Goal: Transaction & Acquisition: Subscribe to service/newsletter

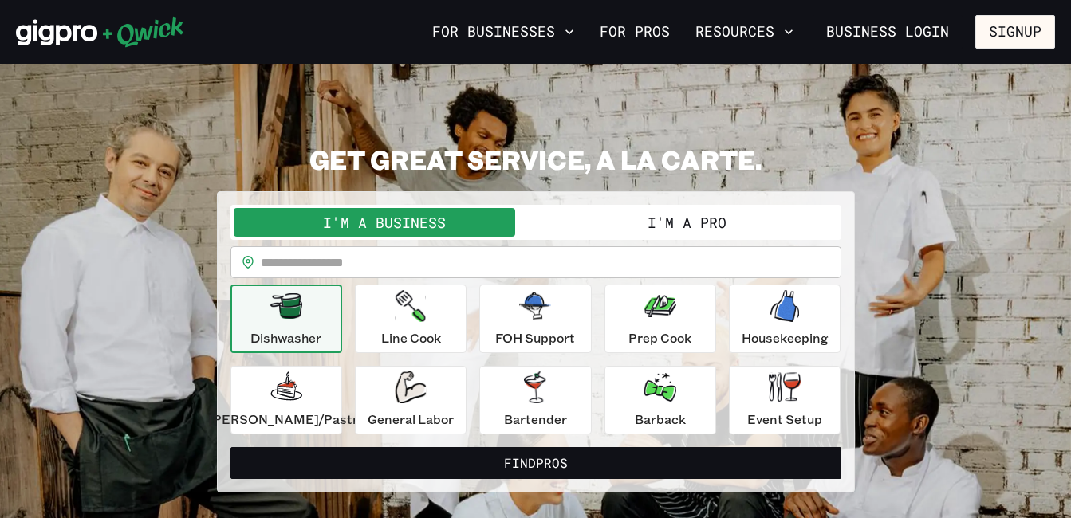
click at [678, 217] on button "I'm a Pro" at bounding box center [687, 222] width 302 height 29
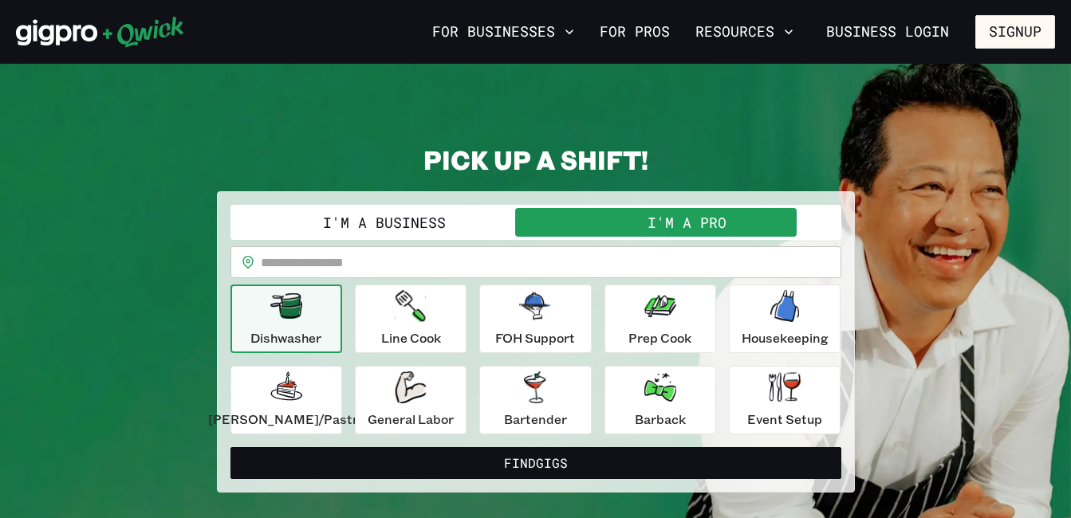
click at [321, 324] on div "Dishwasher" at bounding box center [285, 318] width 71 height 57
click at [426, 317] on icon "button" at bounding box center [411, 306] width 30 height 32
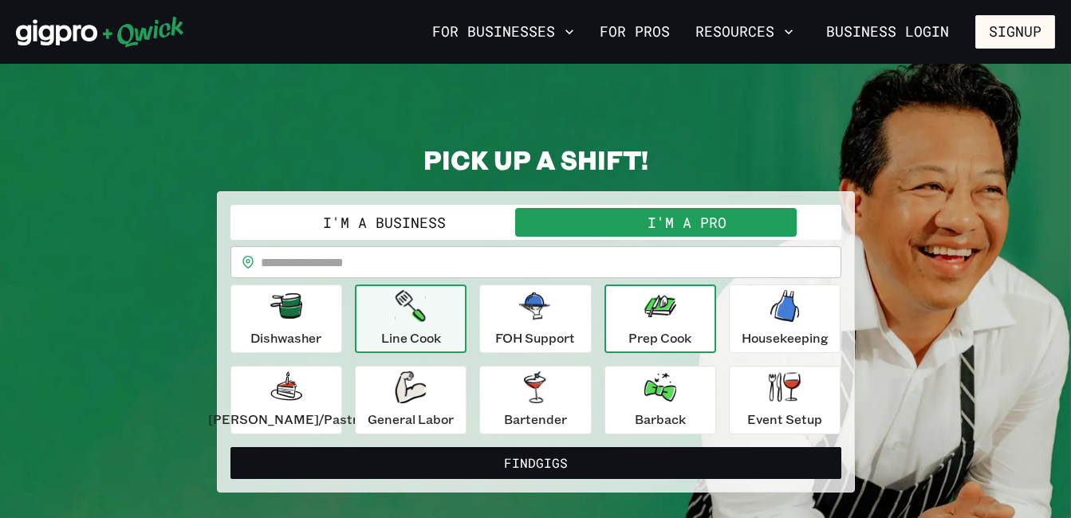
click at [663, 316] on icon "button" at bounding box center [660, 306] width 32 height 22
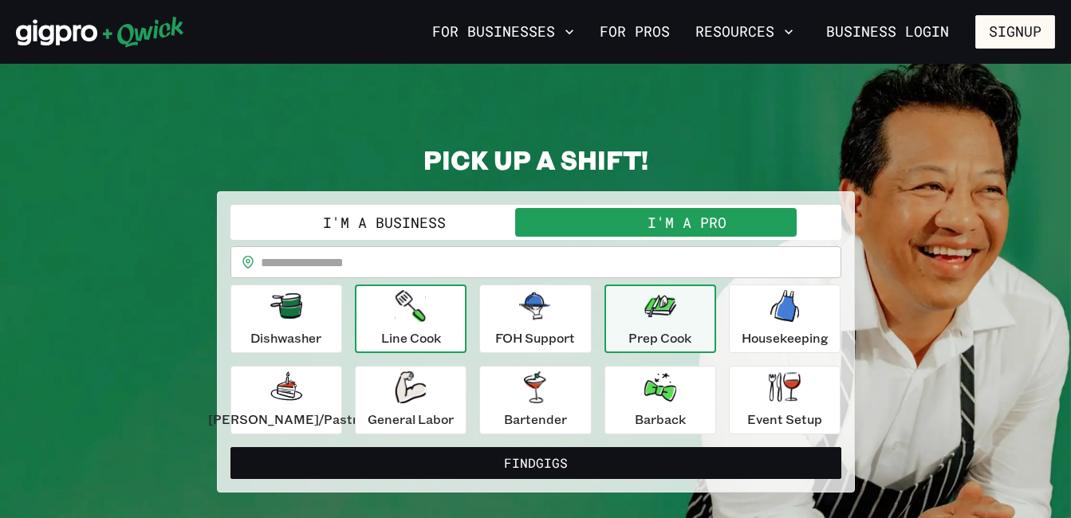
click at [408, 323] on div "Line Cook" at bounding box center [411, 318] width 60 height 57
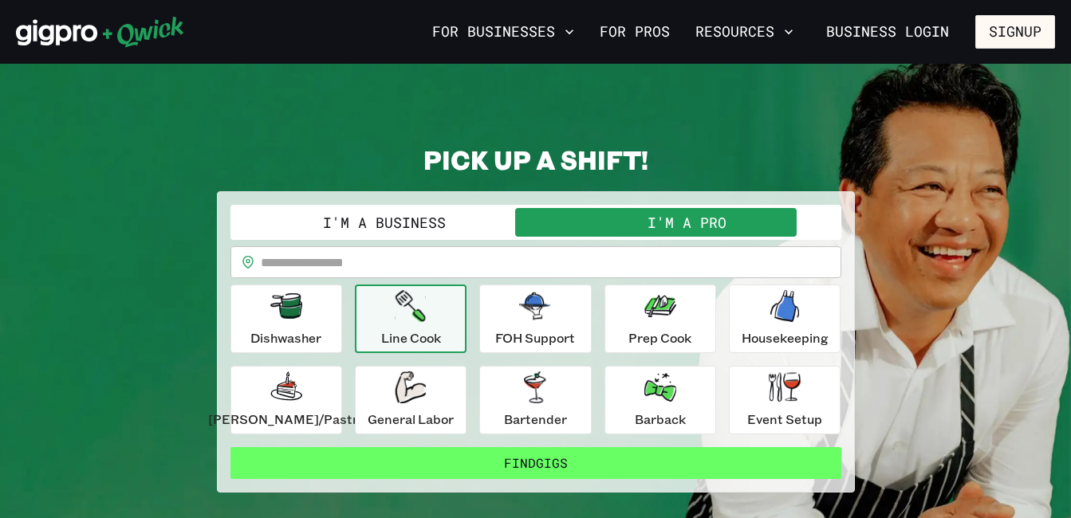
click at [629, 459] on button "Find Gigs" at bounding box center [535, 463] width 611 height 32
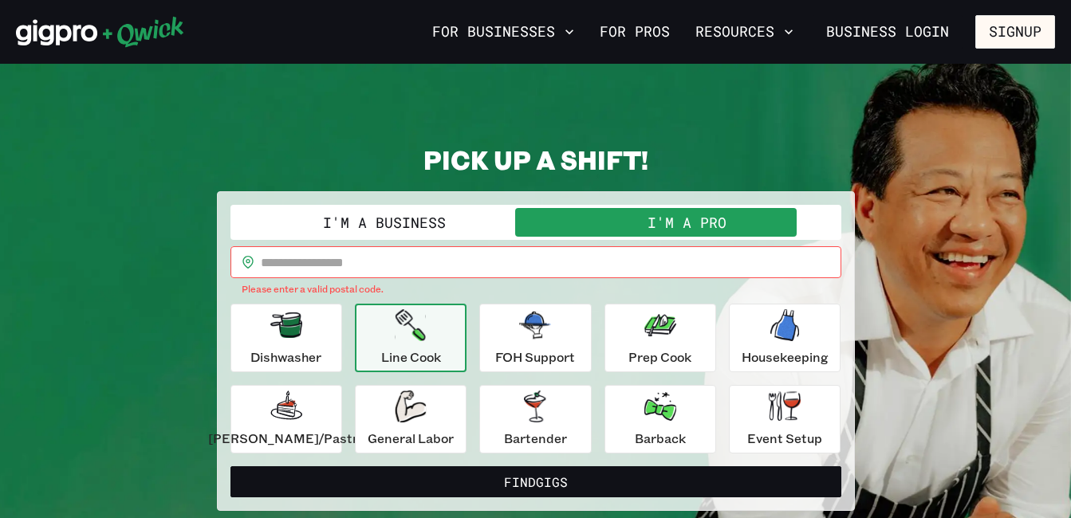
click at [407, 264] on input "text" at bounding box center [551, 262] width 581 height 32
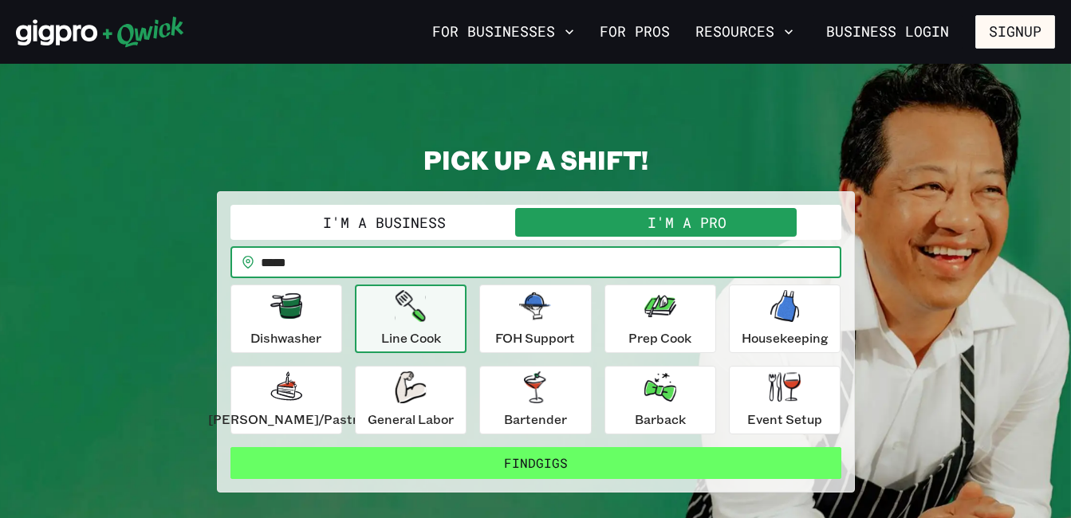
type input "*****"
click at [507, 463] on button "Find Gigs" at bounding box center [535, 463] width 611 height 32
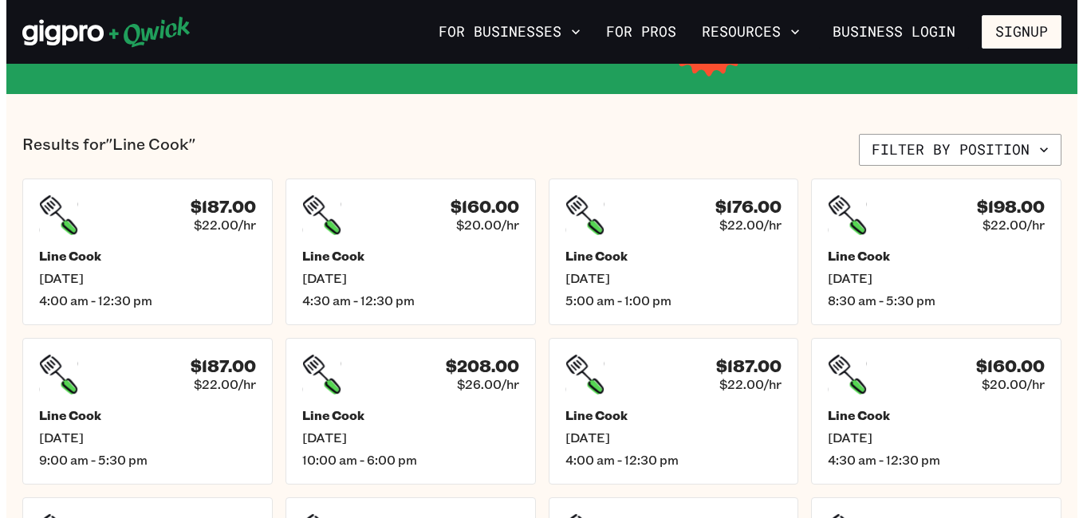
scroll to position [329, 0]
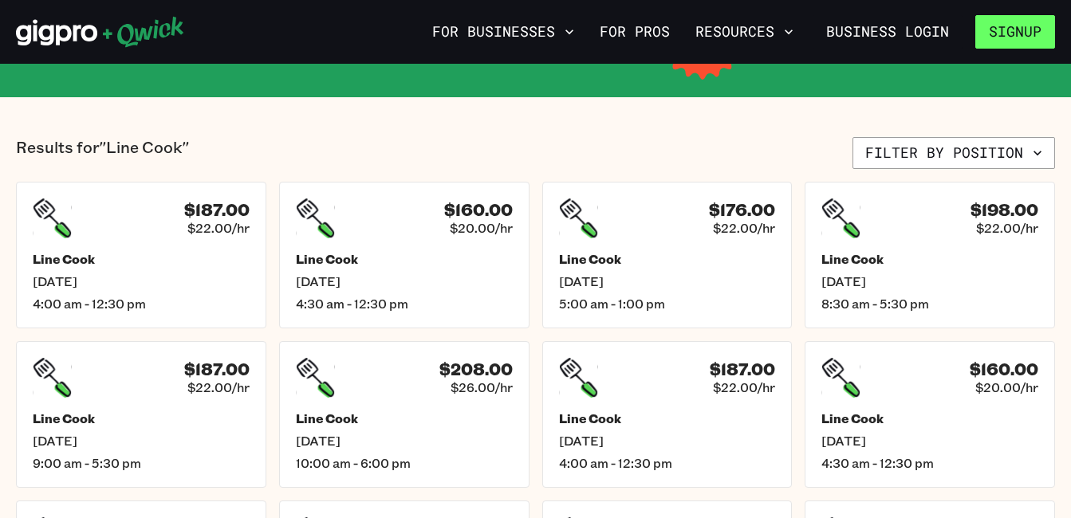
click at [1007, 29] on button "Signup" at bounding box center [1015, 31] width 80 height 33
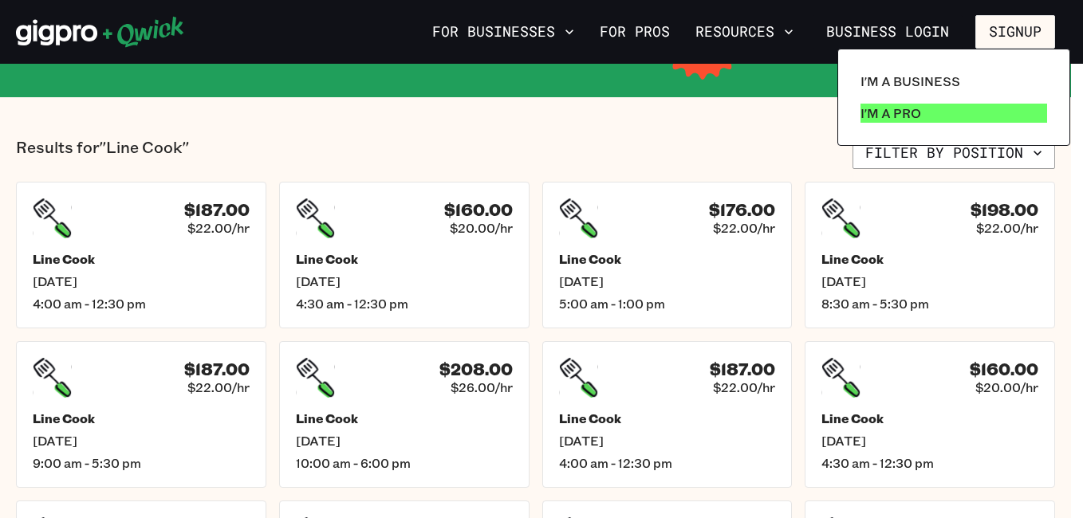
click at [892, 120] on p "I'm a Pro" at bounding box center [891, 113] width 61 height 19
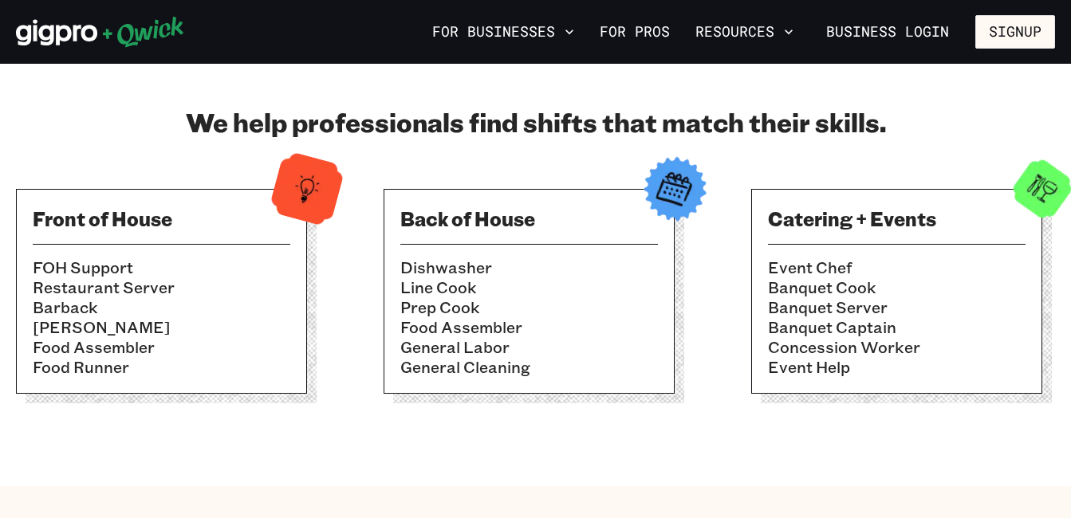
scroll to position [532, 0]
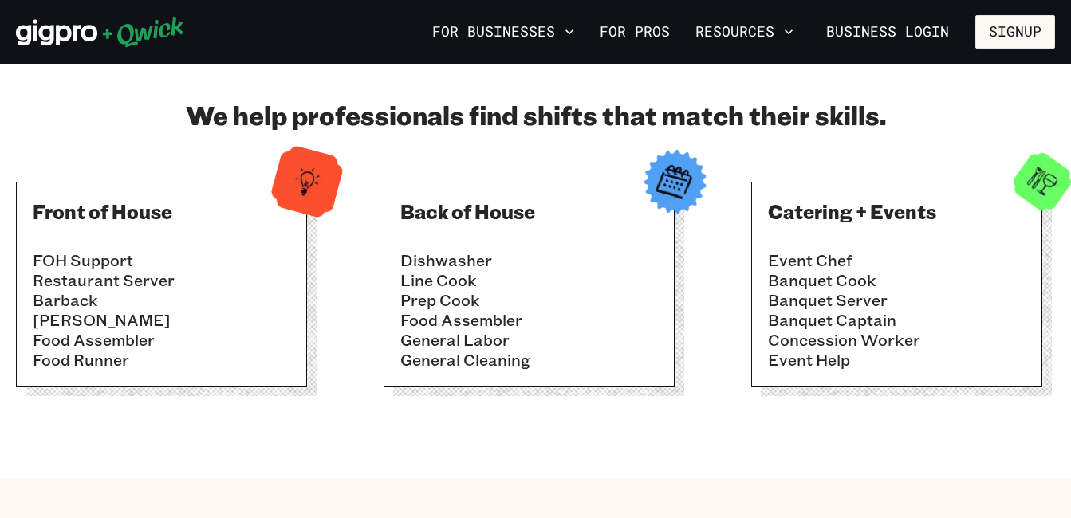
click at [568, 284] on li "Line Cook" at bounding box center [529, 280] width 258 height 20
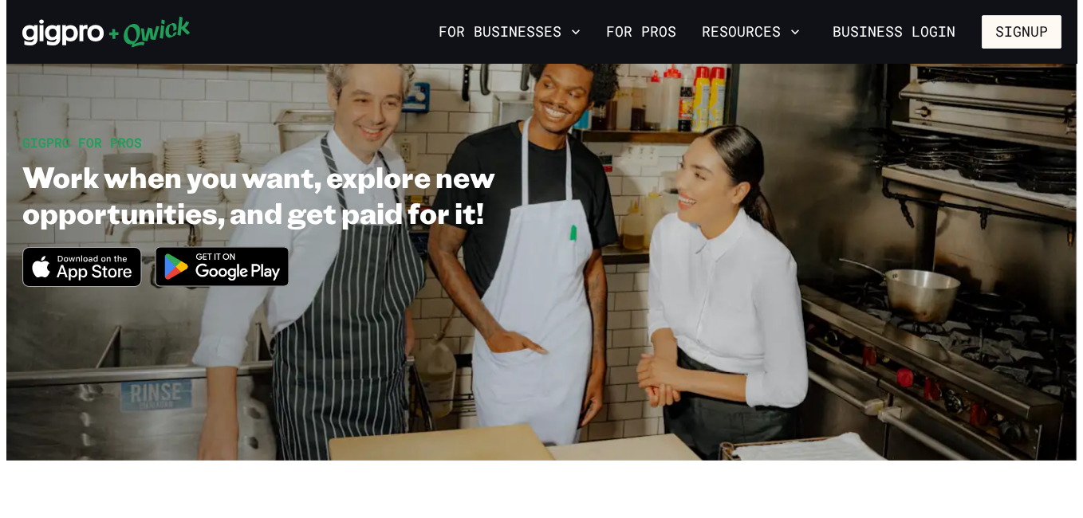
scroll to position [0, 0]
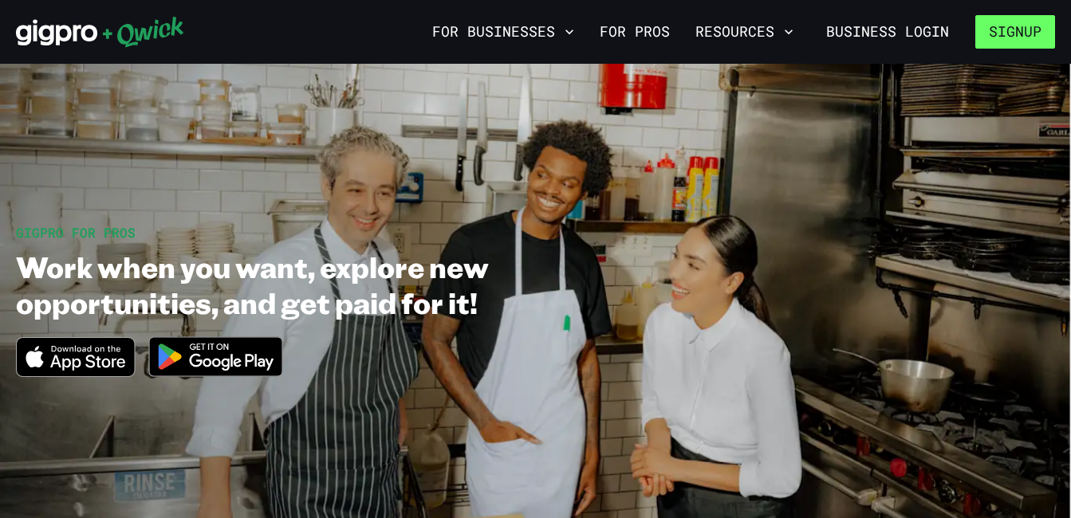
click at [998, 38] on button "Signup" at bounding box center [1015, 31] width 80 height 33
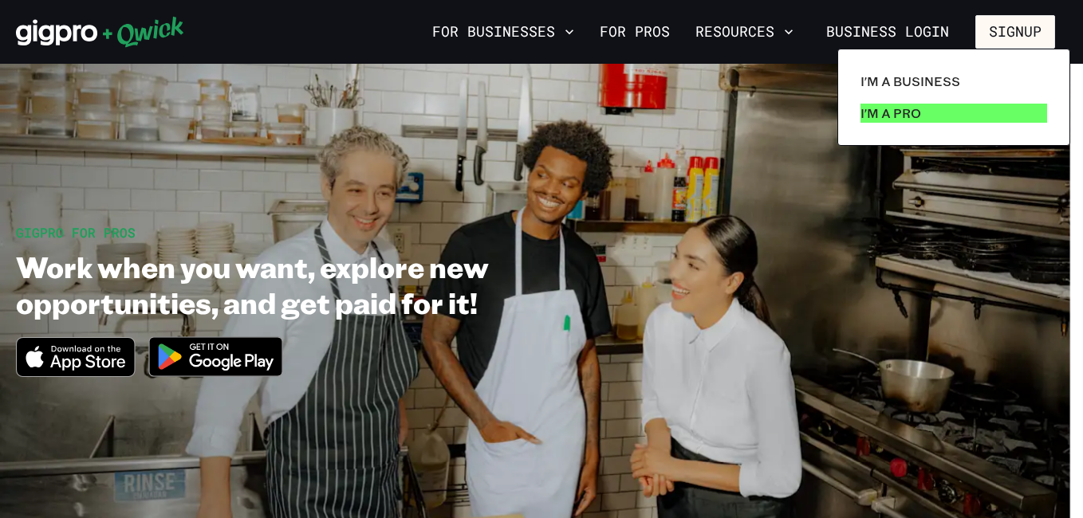
click at [905, 125] on link "I'm a Pro" at bounding box center [953, 113] width 199 height 32
